Goal: Task Accomplishment & Management: Use online tool/utility

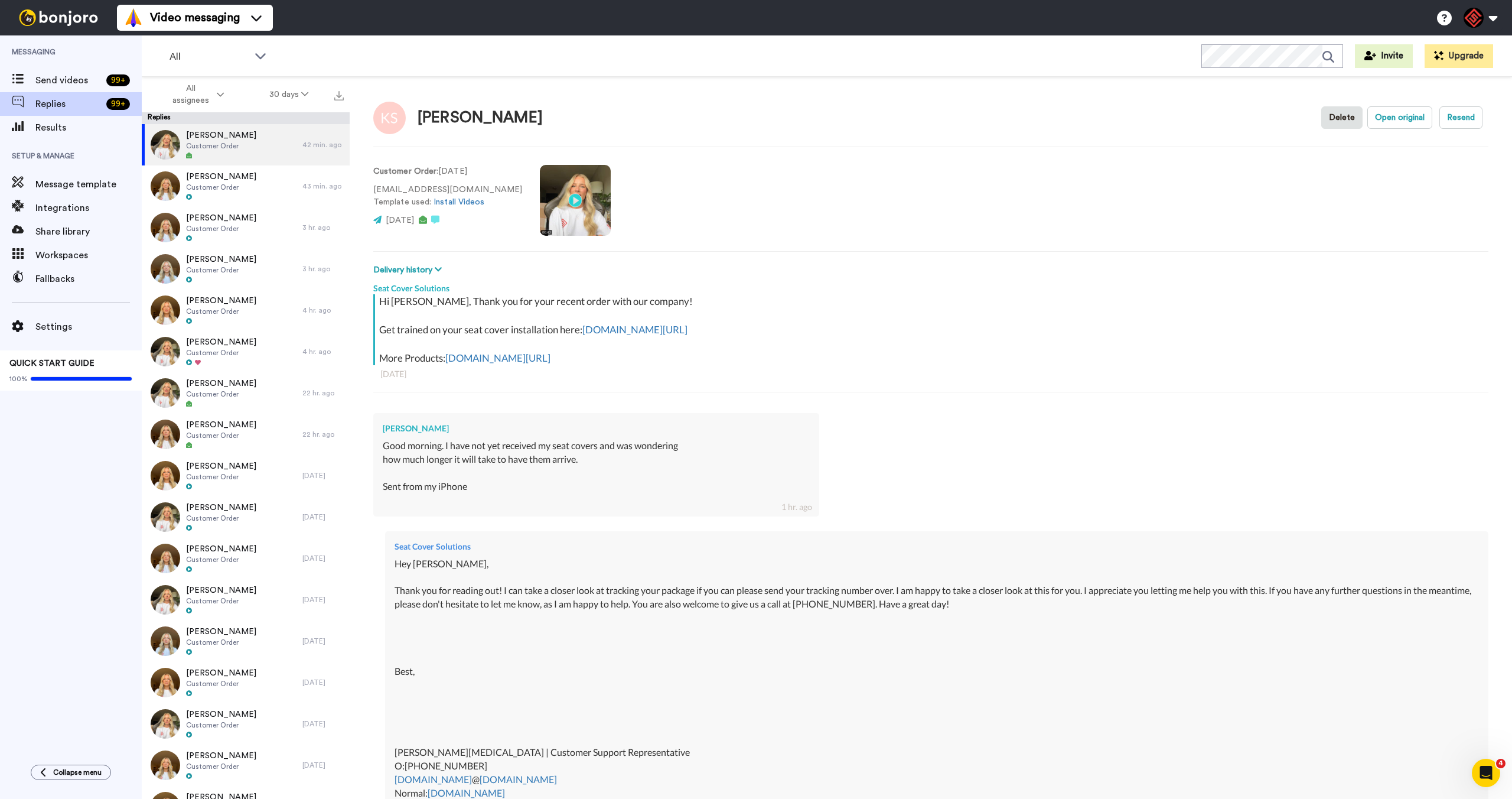
scroll to position [173, 0]
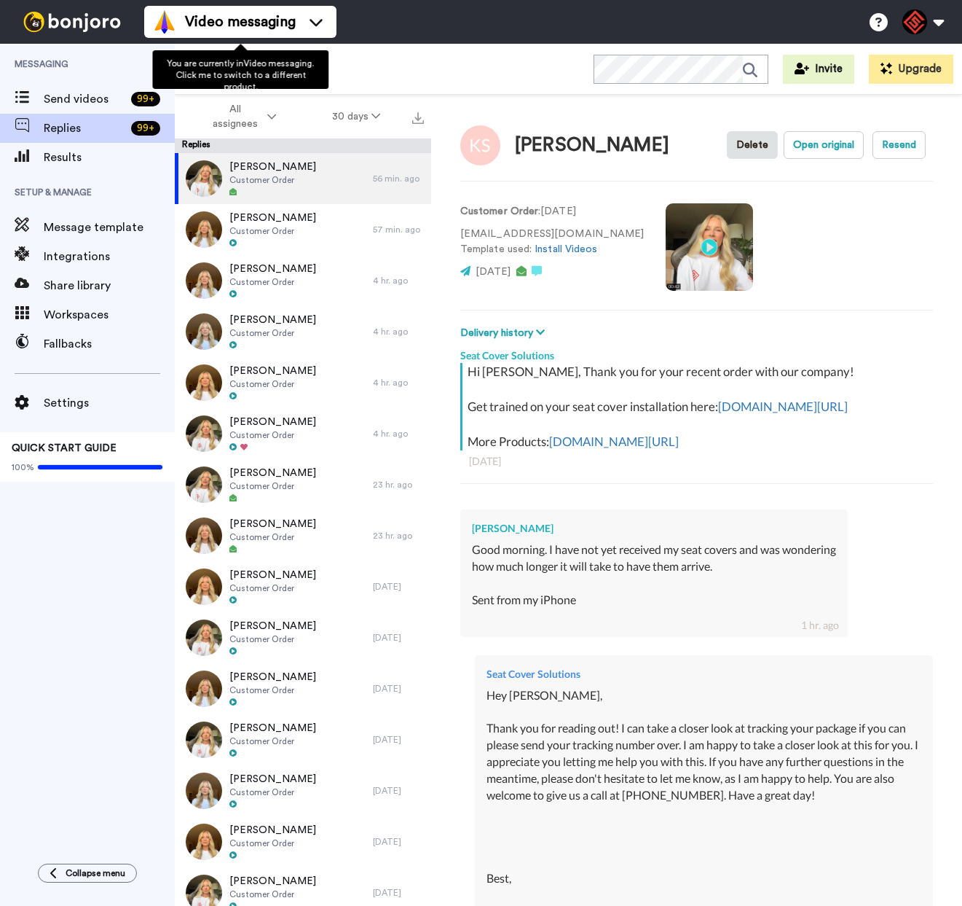
type textarea "x"
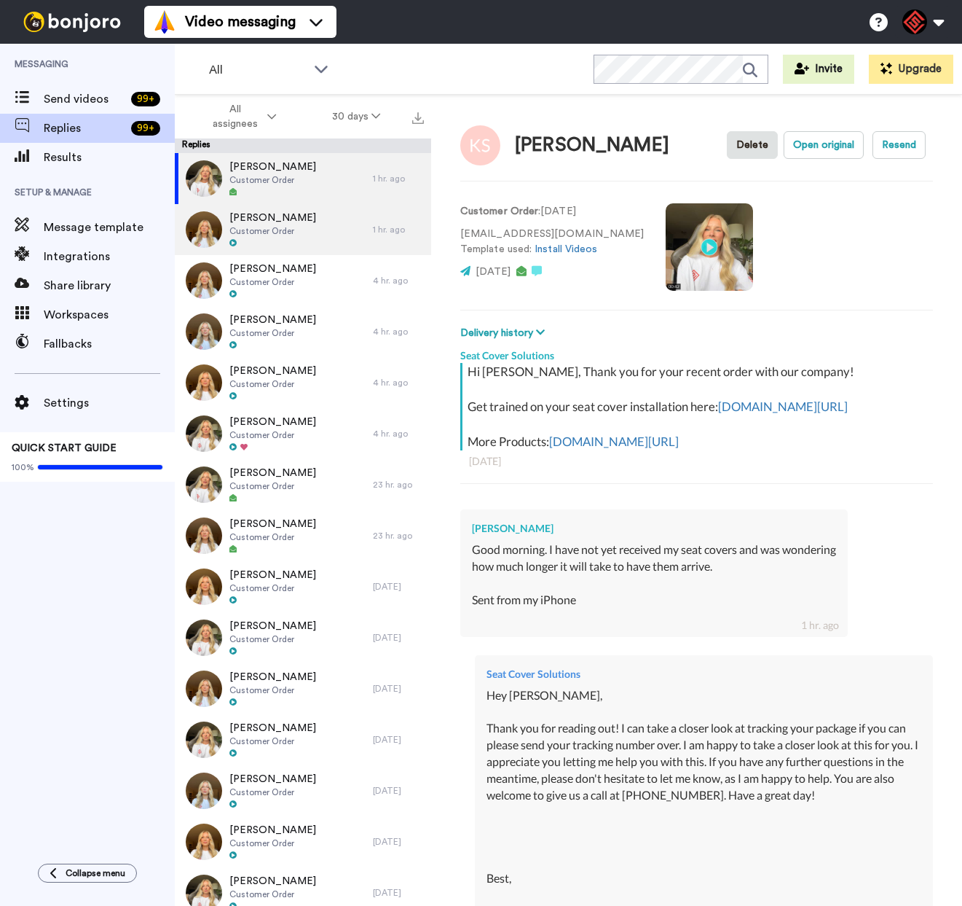
type textarea "x"
